Goal: Task Accomplishment & Management: Complete application form

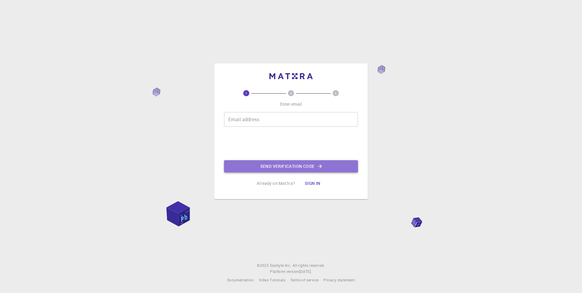
click at [324, 167] on button "Send verification code" at bounding box center [291, 166] width 134 height 12
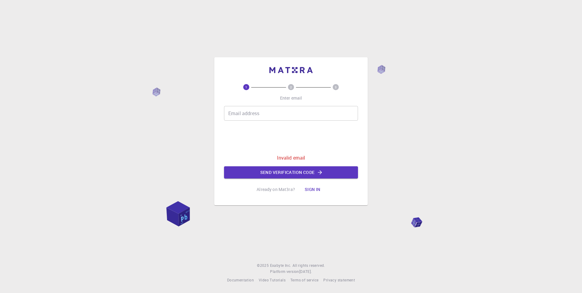
click at [398, 126] on div "1 2 3 Enter email Email address Email address 0cAFcWeA6gkW1x6lrro_Nyr84SL098pnS…" at bounding box center [291, 146] width 582 height 293
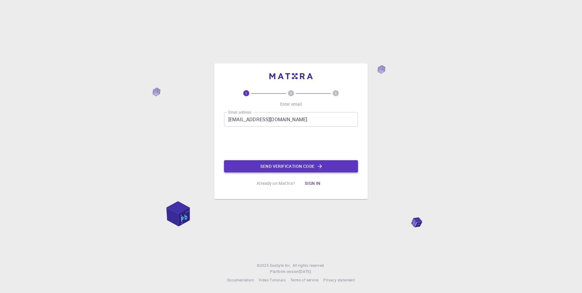
click at [291, 167] on button "Send verification code" at bounding box center [291, 166] width 134 height 12
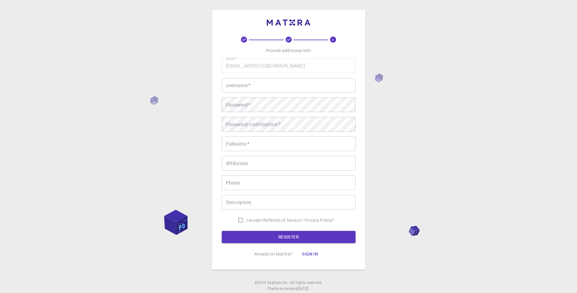
click at [273, 81] on input "username   *" at bounding box center [289, 85] width 134 height 15
type input "Nrtya"
click at [249, 146] on input "Fullname   *" at bounding box center [289, 143] width 134 height 15
type input "D"
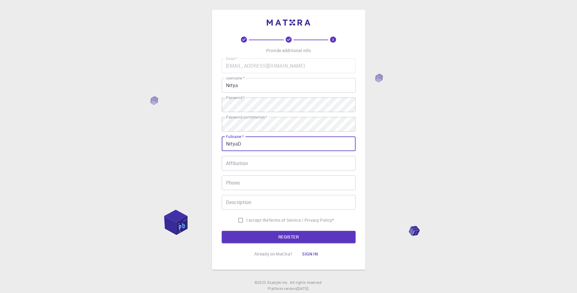
type input "NrtyaD"
click at [246, 167] on input "Affiliation" at bounding box center [289, 163] width 134 height 15
click at [255, 177] on input "Phone" at bounding box center [289, 182] width 134 height 15
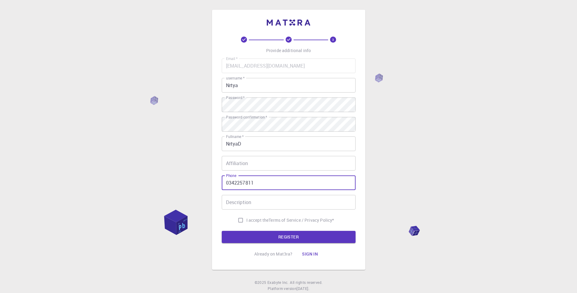
type input "0342257811"
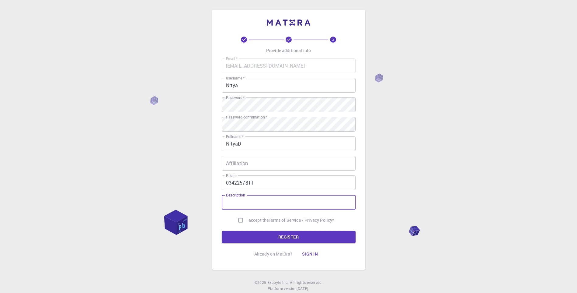
click at [250, 205] on input "Description" at bounding box center [289, 202] width 134 height 15
click at [239, 219] on input "I accept the Terms of Service / Privacy Policy *" at bounding box center [241, 220] width 12 height 12
checkbox input "true"
click at [252, 159] on input "Affiliation" at bounding box center [289, 163] width 134 height 15
